Goal: Task Accomplishment & Management: Use online tool/utility

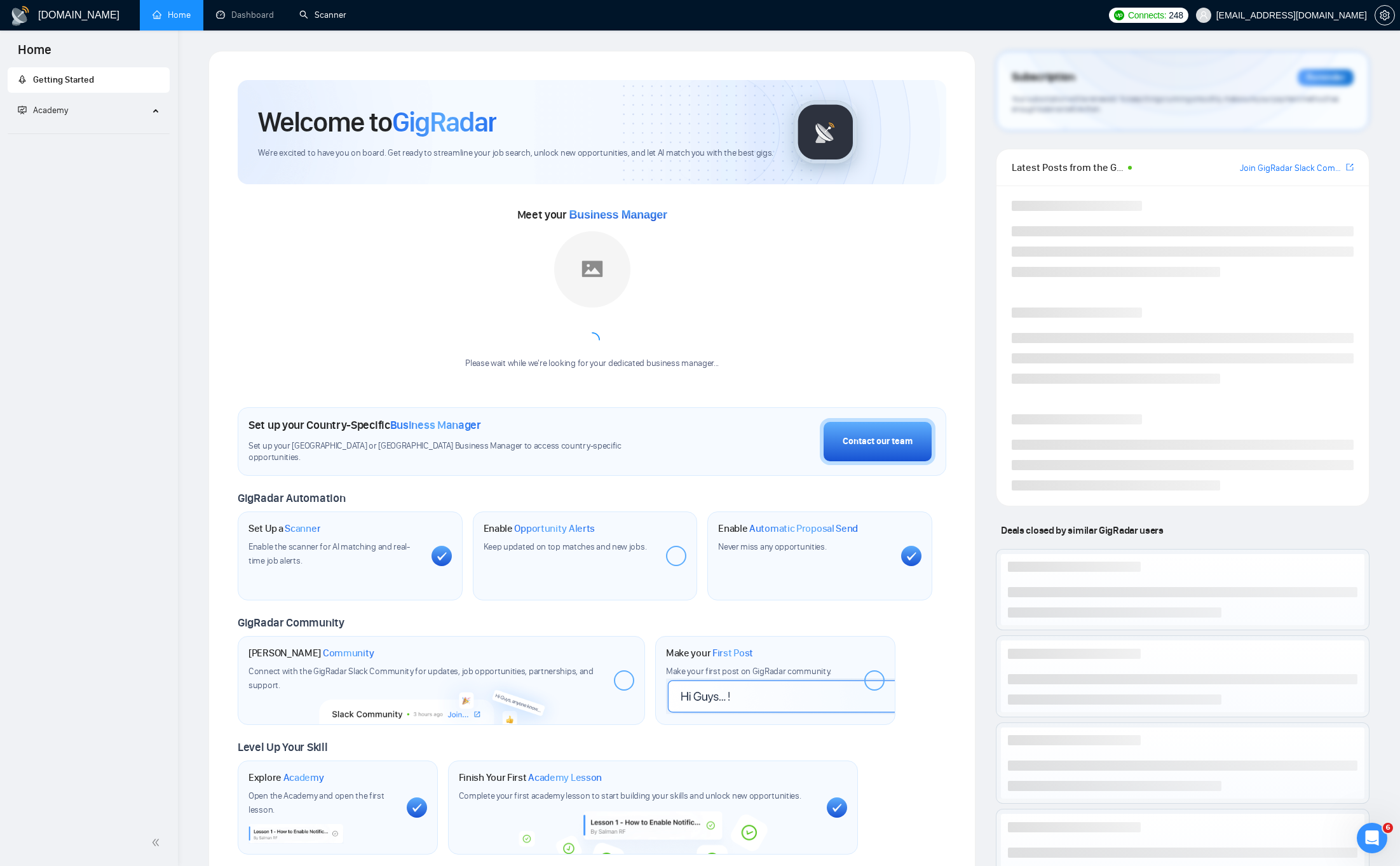
drag, startPoint x: 314, startPoint y: 17, endPoint x: 308, endPoint y: 37, distance: 20.9
click at [314, 16] on link "Scanner" at bounding box center [323, 15] width 47 height 11
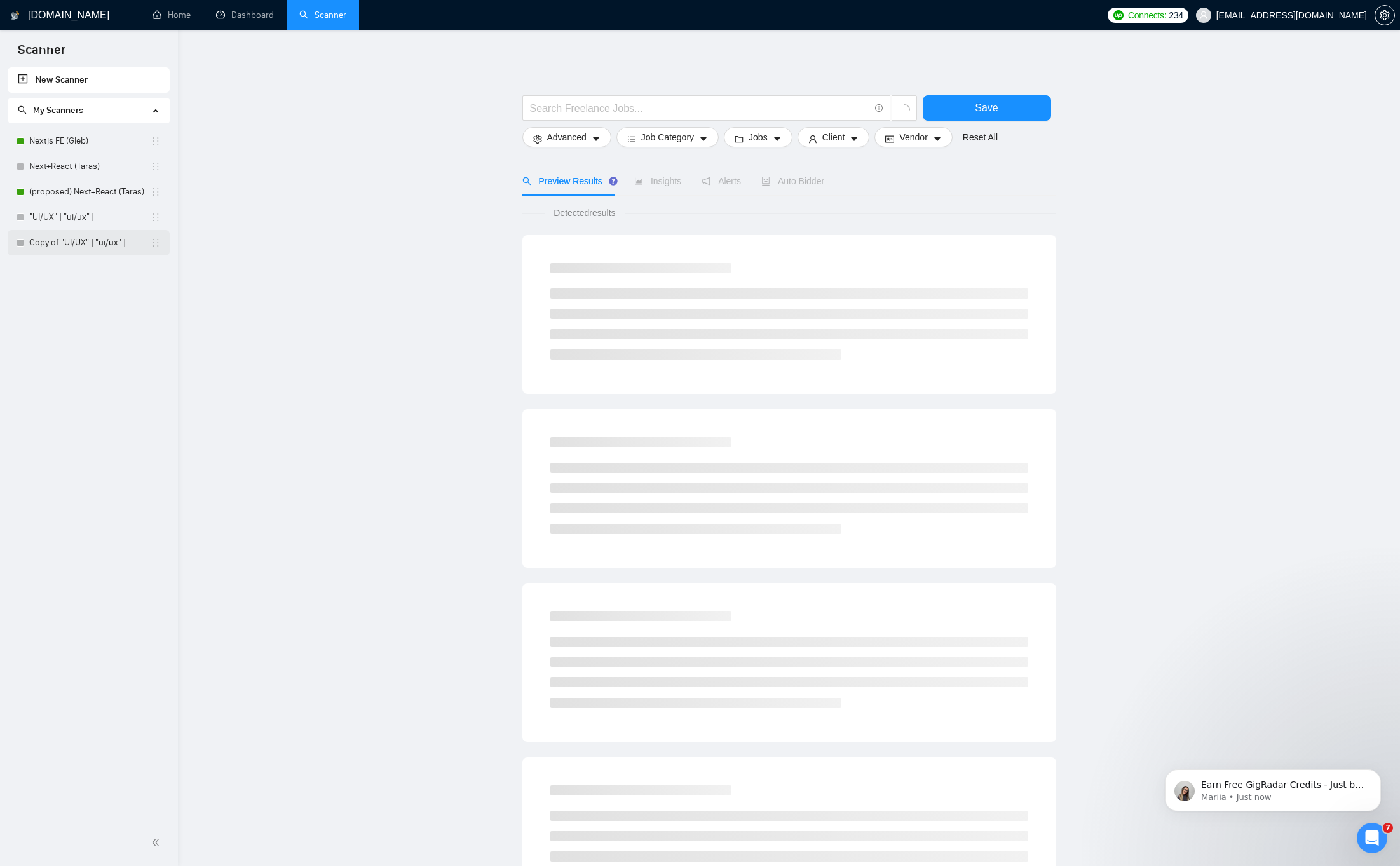
click at [67, 244] on link "Copy of "UI/UX" | "ui/ux" |" at bounding box center [90, 242] width 122 height 25
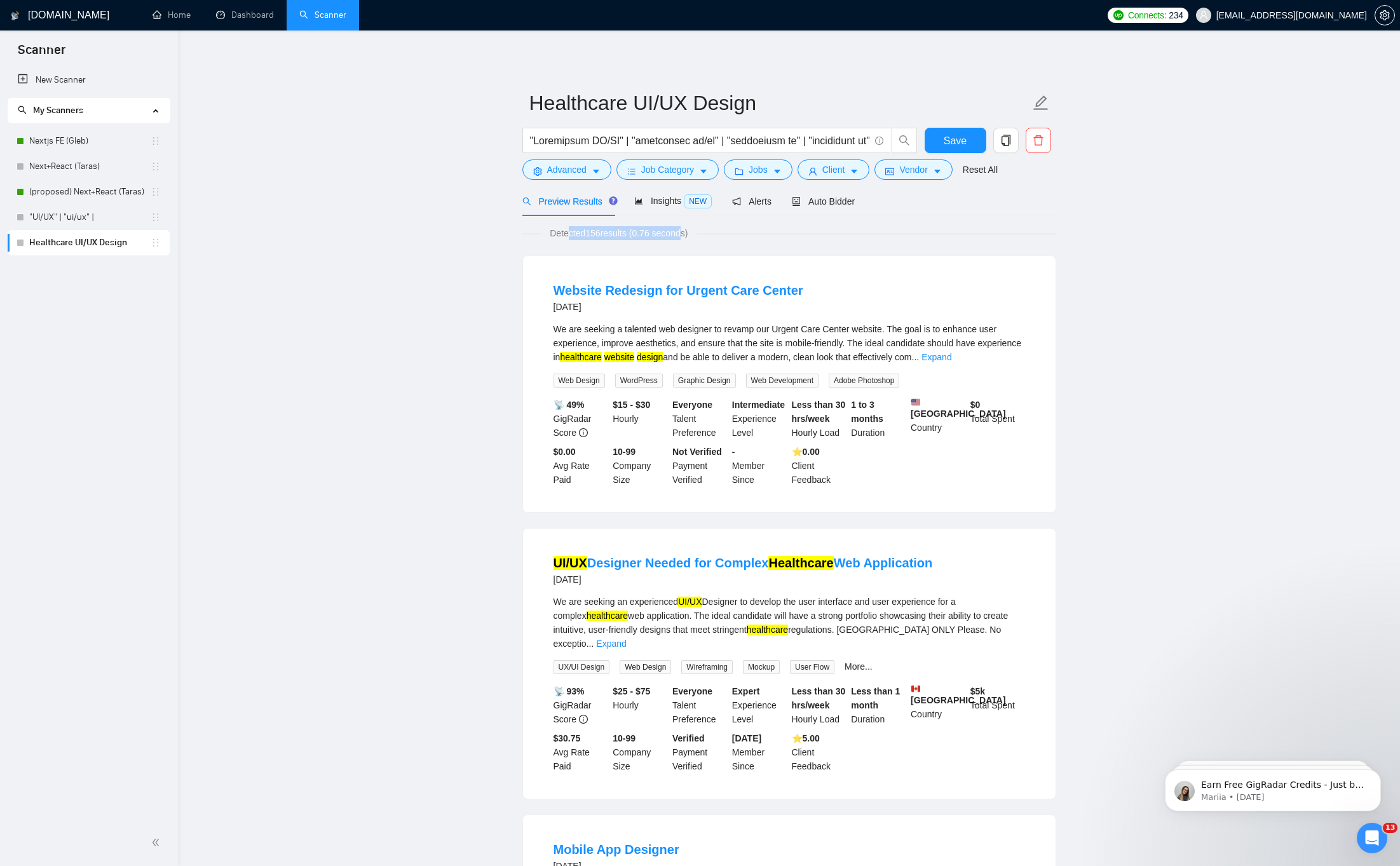
drag, startPoint x: 566, startPoint y: 232, endPoint x: 692, endPoint y: 230, distance: 126.0
click at [692, 230] on span "Detected 156 results (0.76 seconds)" at bounding box center [619, 233] width 156 height 14
click at [683, 231] on span "Detected 156 results (0.76 seconds)" at bounding box center [619, 233] width 156 height 14
drag, startPoint x: 683, startPoint y: 231, endPoint x: 582, endPoint y: 231, distance: 101.0
click at [582, 231] on span "Detected 156 results (0.76 seconds)" at bounding box center [619, 233] width 156 height 14
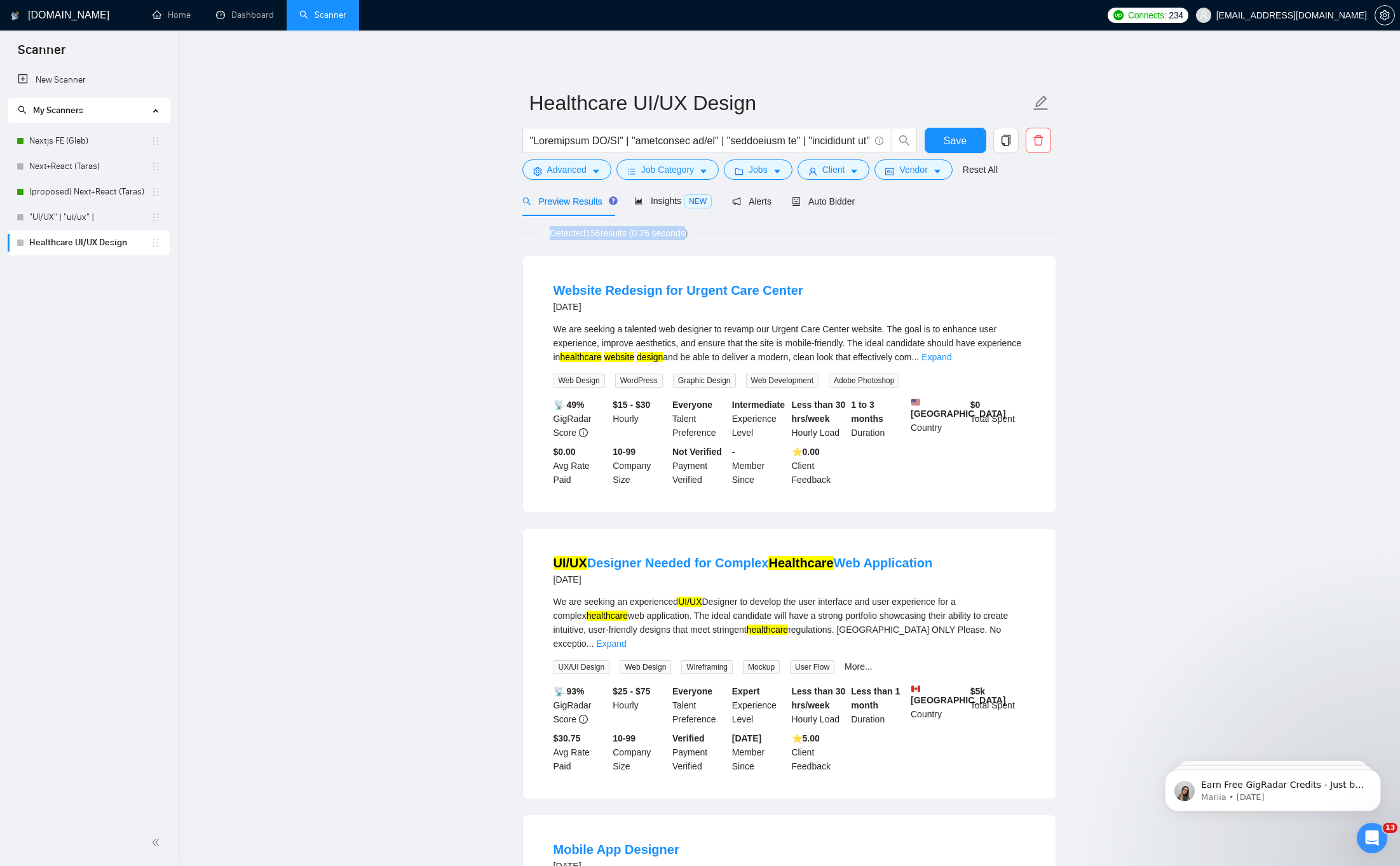
click at [581, 231] on span "Detected 156 results (0.76 seconds)" at bounding box center [619, 233] width 156 height 14
drag, startPoint x: 581, startPoint y: 231, endPoint x: 706, endPoint y: 231, distance: 125.0
click at [696, 231] on span "Detected 156 results (0.76 seconds)" at bounding box center [619, 233] width 156 height 14
drag, startPoint x: 706, startPoint y: 231, endPoint x: 569, endPoint y: 230, distance: 137.0
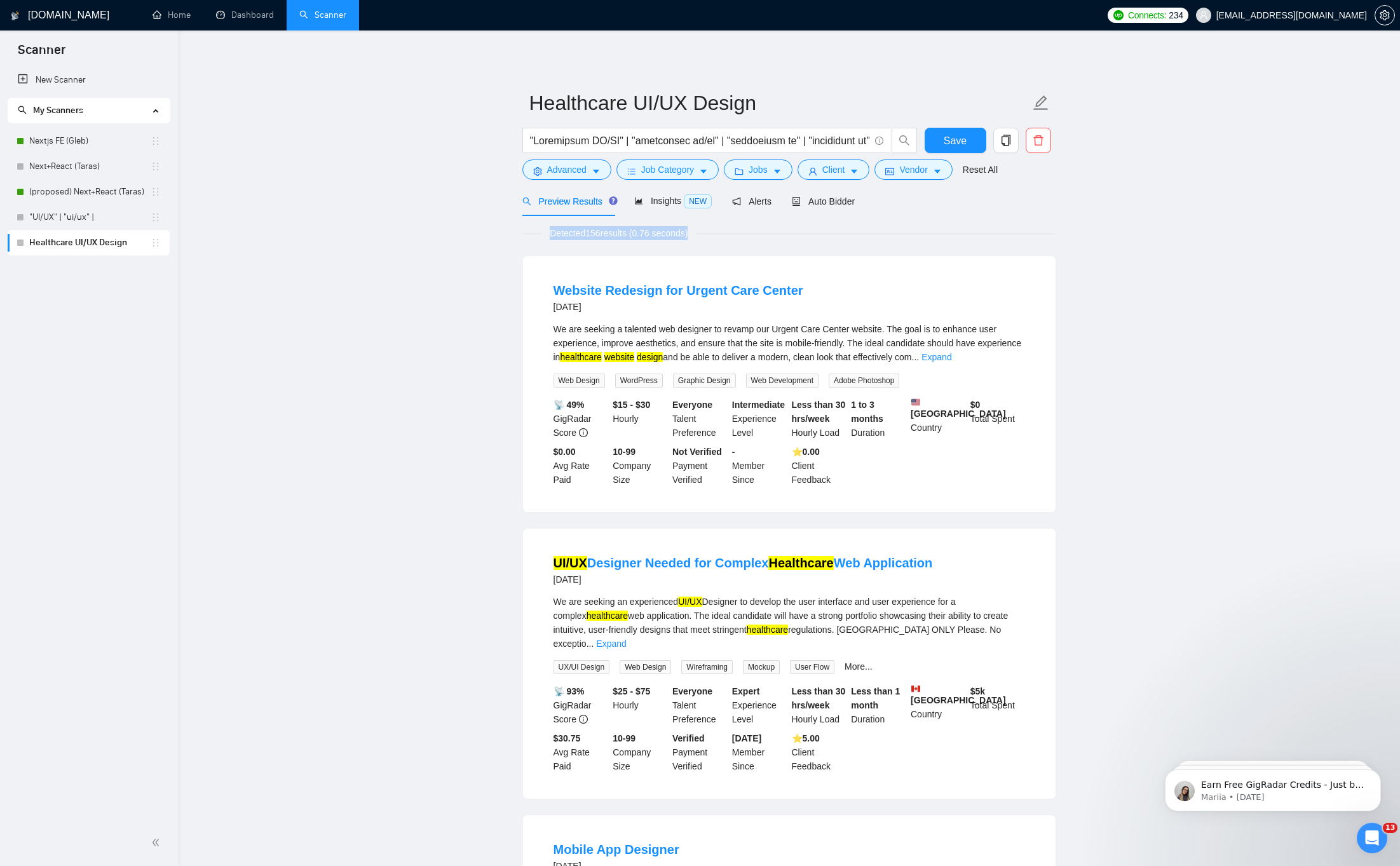
click at [568, 230] on span "Detected 156 results (0.76 seconds)" at bounding box center [619, 233] width 156 height 14
click at [569, 230] on span "Detected 156 results (0.76 seconds)" at bounding box center [619, 233] width 156 height 14
drag, startPoint x: 569, startPoint y: 230, endPoint x: 714, endPoint y: 231, distance: 145.0
click at [727, 231] on div "Detected 156 results (0.76 seconds)" at bounding box center [789, 233] width 534 height 14
click at [696, 231] on span "Detected 156 results (0.76 seconds)" at bounding box center [619, 233] width 156 height 14
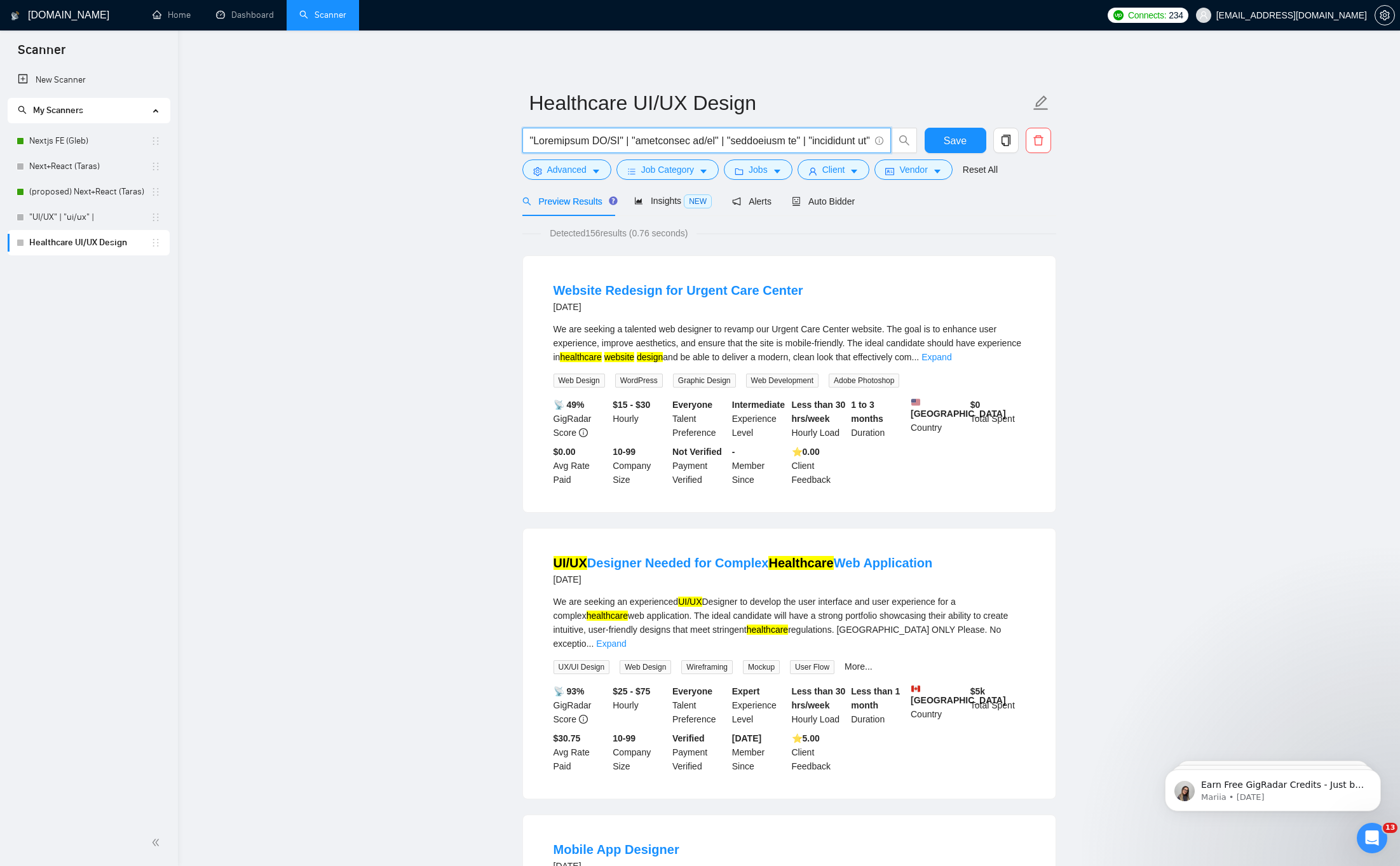
click at [581, 145] on input "text" at bounding box center [699, 140] width 339 height 16
